Goal: Communication & Community: Answer question/provide support

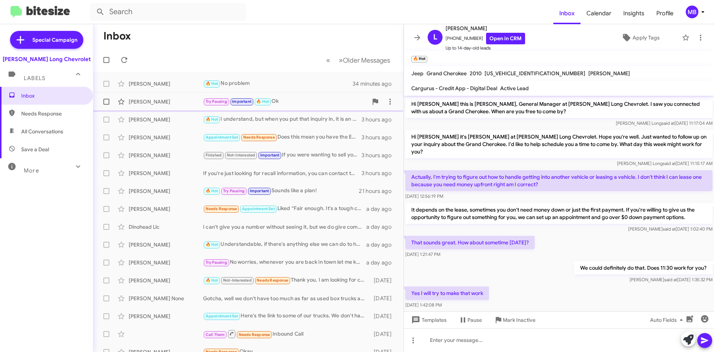
scroll to position [125, 0]
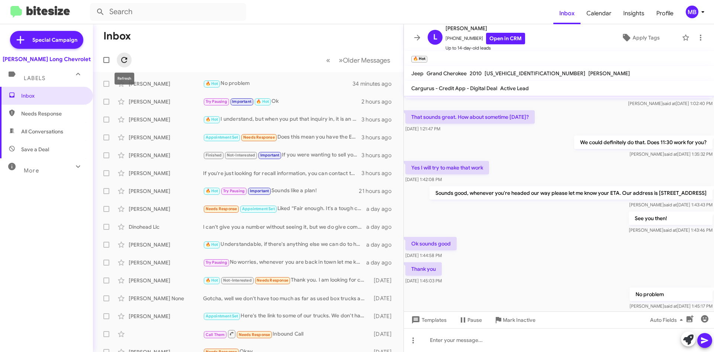
click at [128, 55] on button at bounding box center [124, 59] width 15 height 15
click at [304, 79] on div "🔥 Hot Needs Response Bijou" at bounding box center [285, 83] width 165 height 9
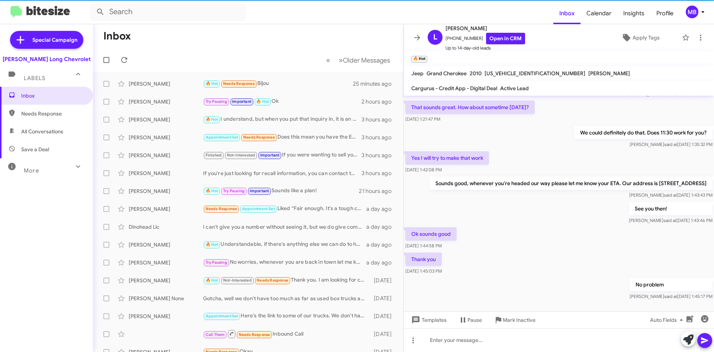
scroll to position [140, 0]
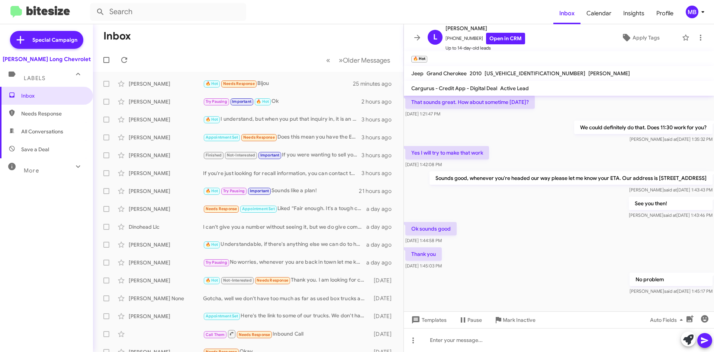
click at [57, 106] on span "Needs Response" at bounding box center [46, 114] width 93 height 18
type input "in:needs-response"
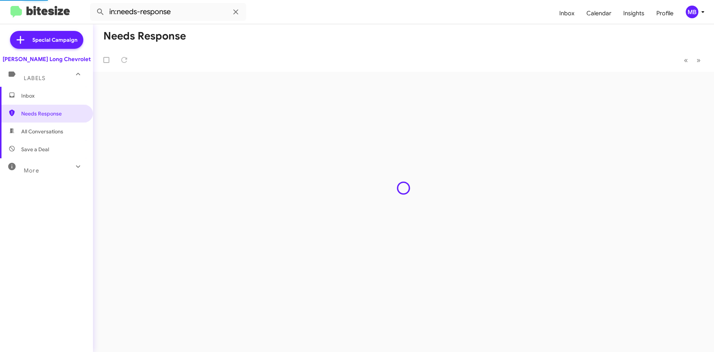
click at [58, 97] on span "Inbox" at bounding box center [52, 95] width 63 height 7
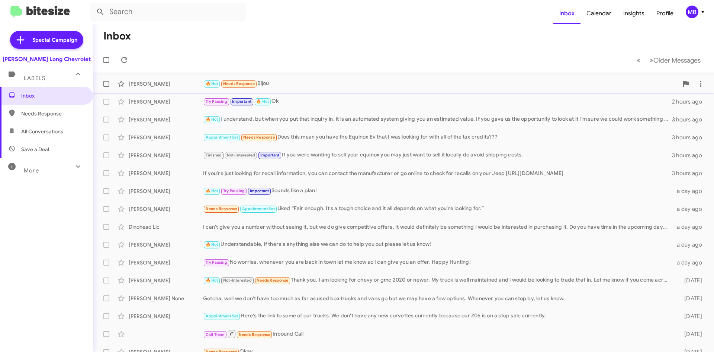
click at [353, 88] on div "[PERSON_NAME] 🔥 Hot Needs Response Bijou 25 minutes ago" at bounding box center [403, 83] width 609 height 15
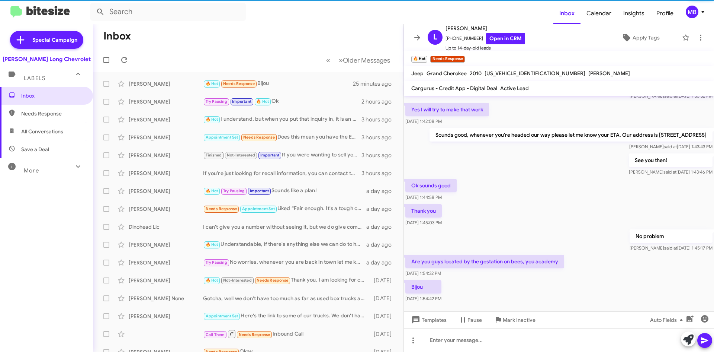
scroll to position [195, 0]
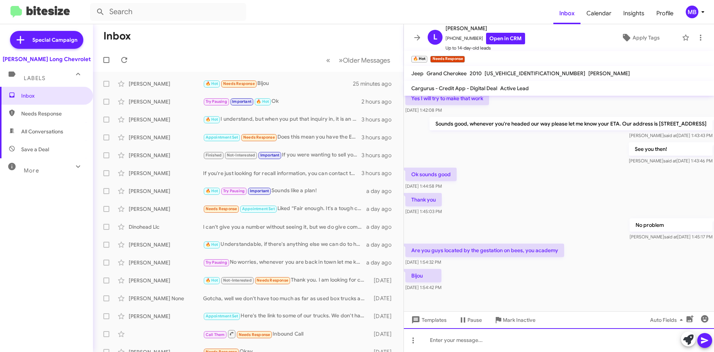
click at [592, 330] on div at bounding box center [559, 340] width 310 height 24
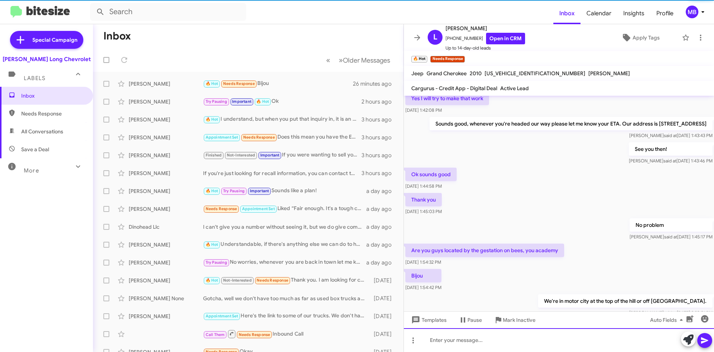
scroll to position [0, 0]
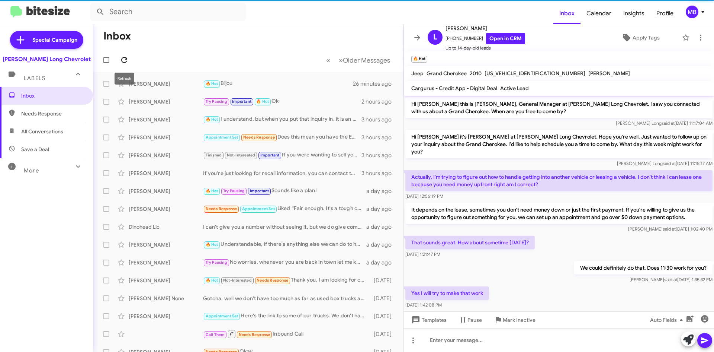
click at [123, 59] on icon at bounding box center [124, 59] width 9 height 9
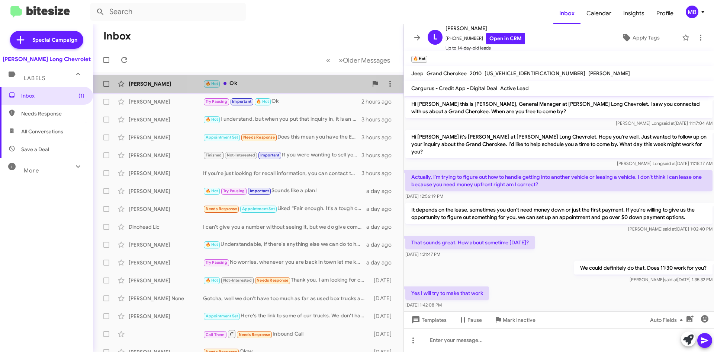
click at [287, 85] on div "🔥 Hot Ok" at bounding box center [285, 83] width 165 height 9
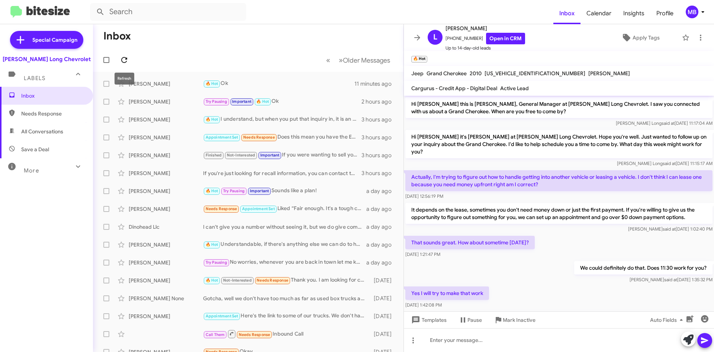
click at [123, 63] on icon at bounding box center [124, 60] width 6 height 6
click at [128, 61] on icon at bounding box center [124, 59] width 9 height 9
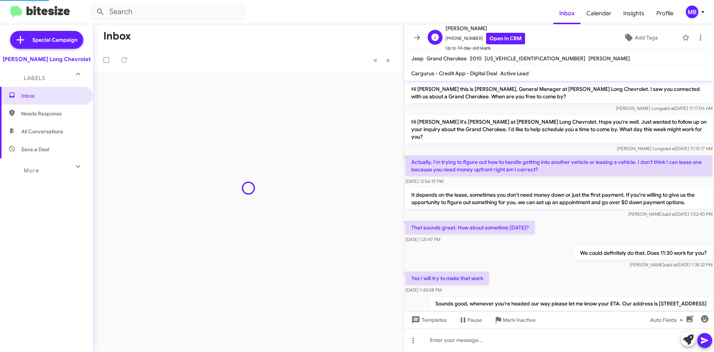
scroll to position [234, 0]
